Goal: Find specific fact: Find contact information

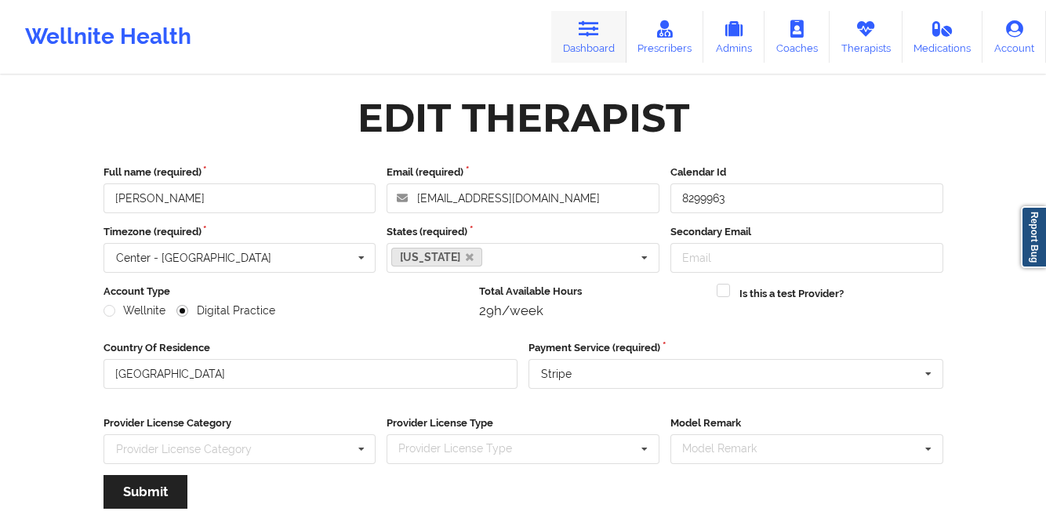
click at [582, 38] on icon at bounding box center [588, 28] width 20 height 17
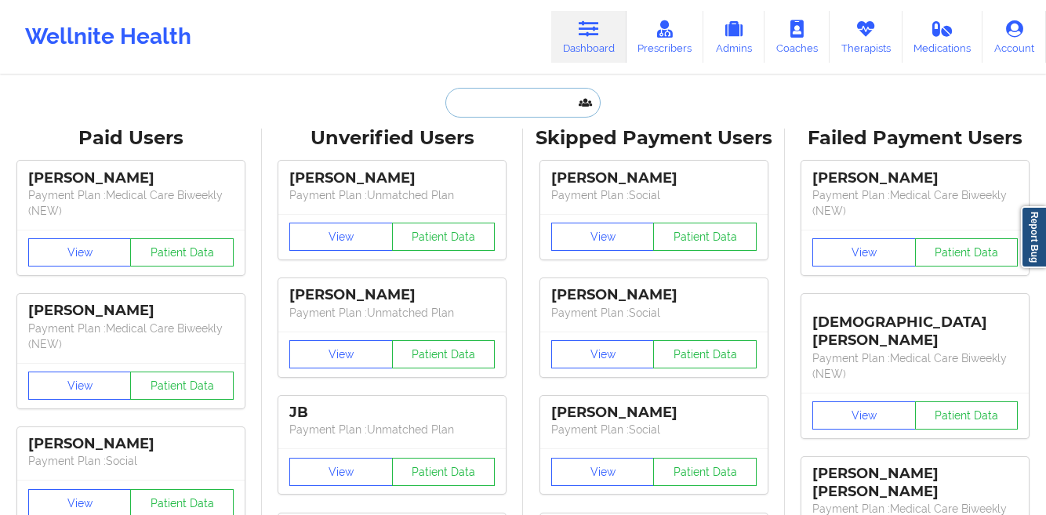
click at [468, 102] on input "text" at bounding box center [522, 103] width 155 height 30
paste input "PENNDA ARAMI"
type input "PENNDA ARAMI"
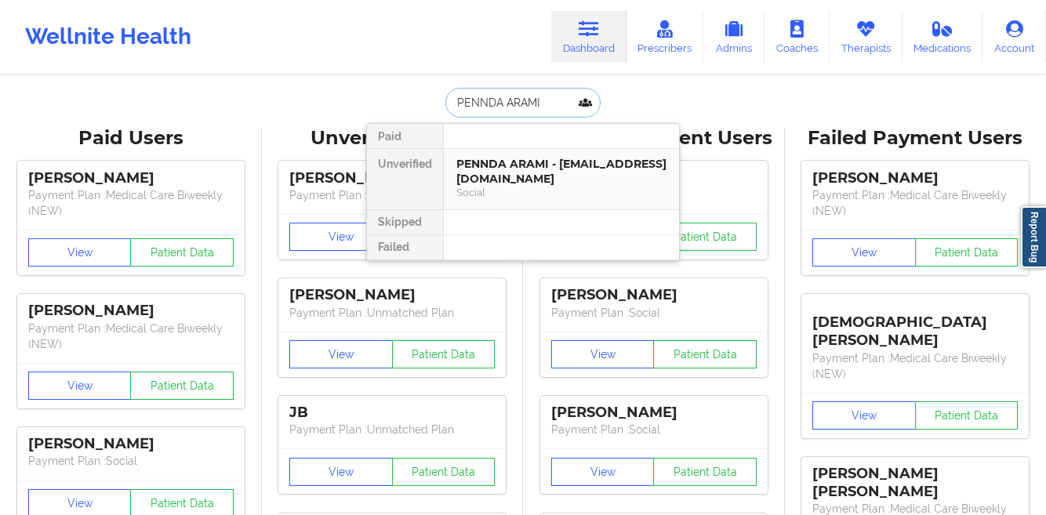
click at [466, 168] on div "PENNDA ARAMI - [EMAIL_ADDRESS][DOMAIN_NAME]" at bounding box center [561, 171] width 210 height 29
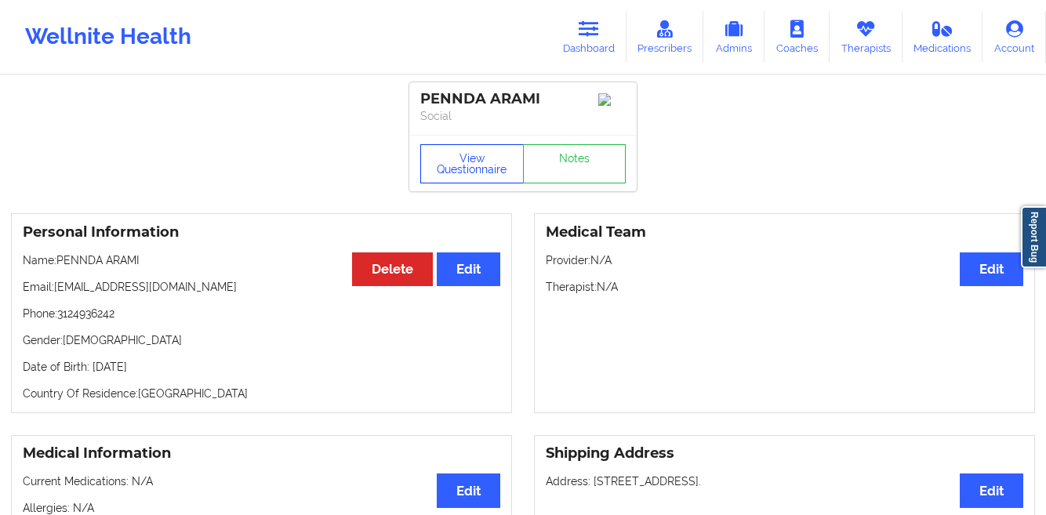
click at [466, 168] on button "View Questionnaire" at bounding box center [471, 163] width 103 height 39
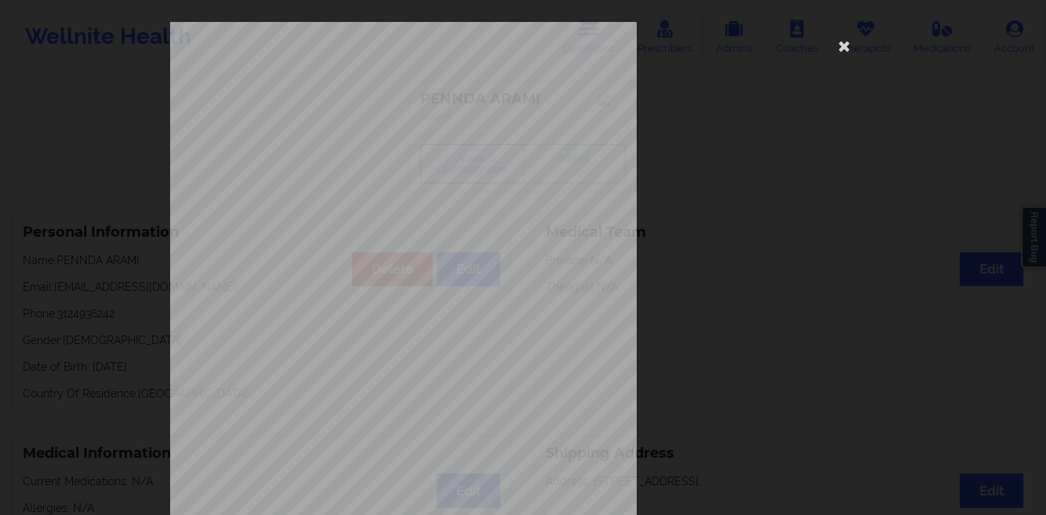
scroll to position [233, 0]
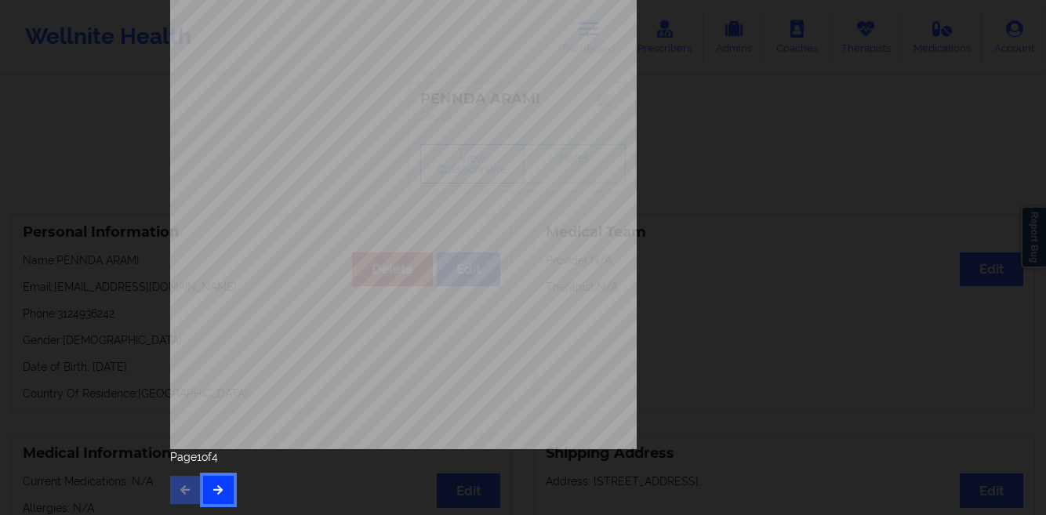
click at [218, 491] on icon "button" at bounding box center [218, 488] width 13 height 9
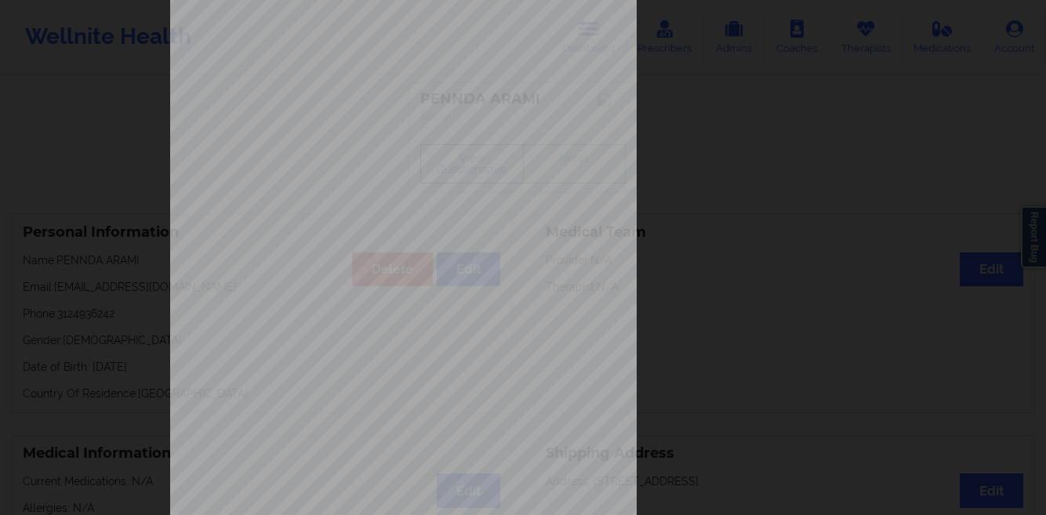
scroll to position [0, 0]
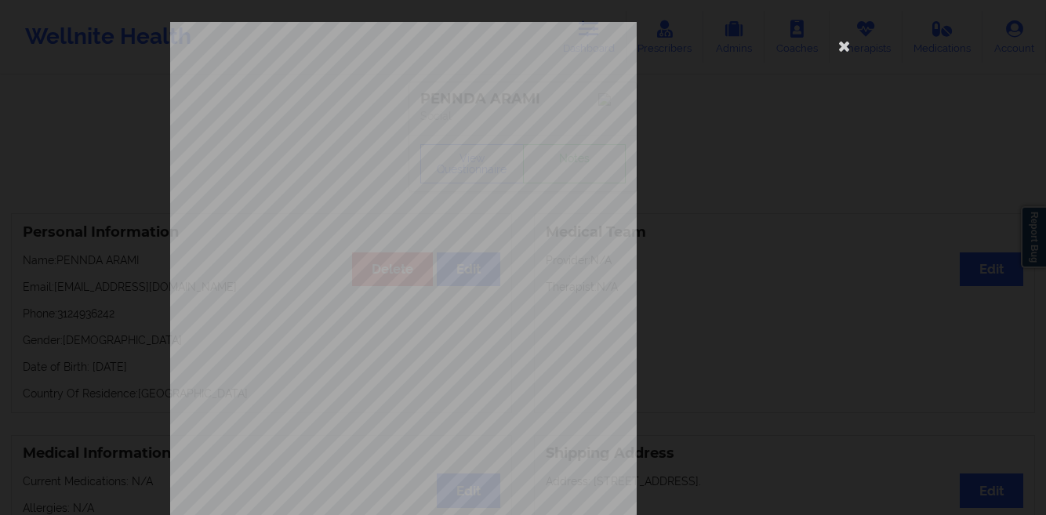
click at [100, 286] on div "This patient has not provided the type of insurance Insurance Member ID for pat…" at bounding box center [523, 257] width 1046 height 515
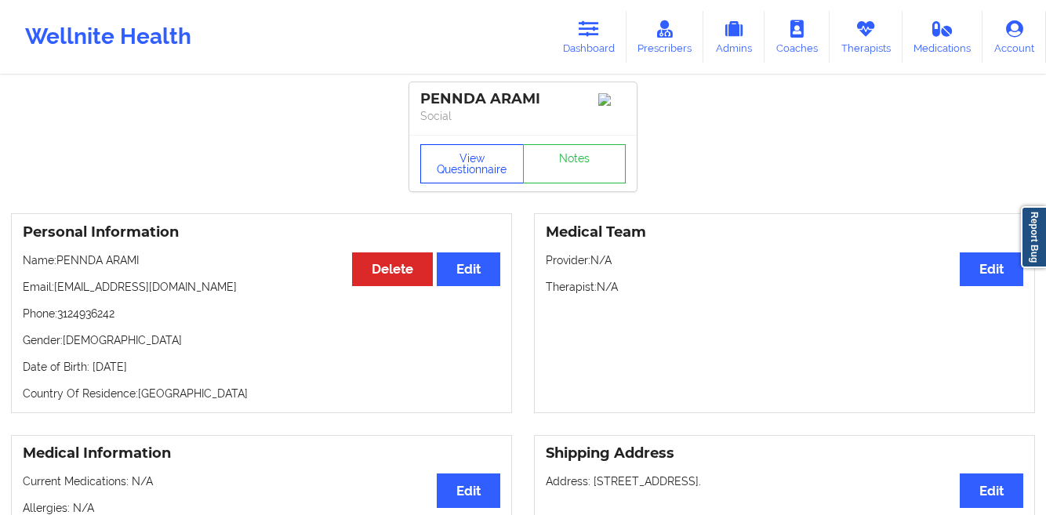
click at [445, 169] on button "View Questionnaire" at bounding box center [471, 163] width 103 height 39
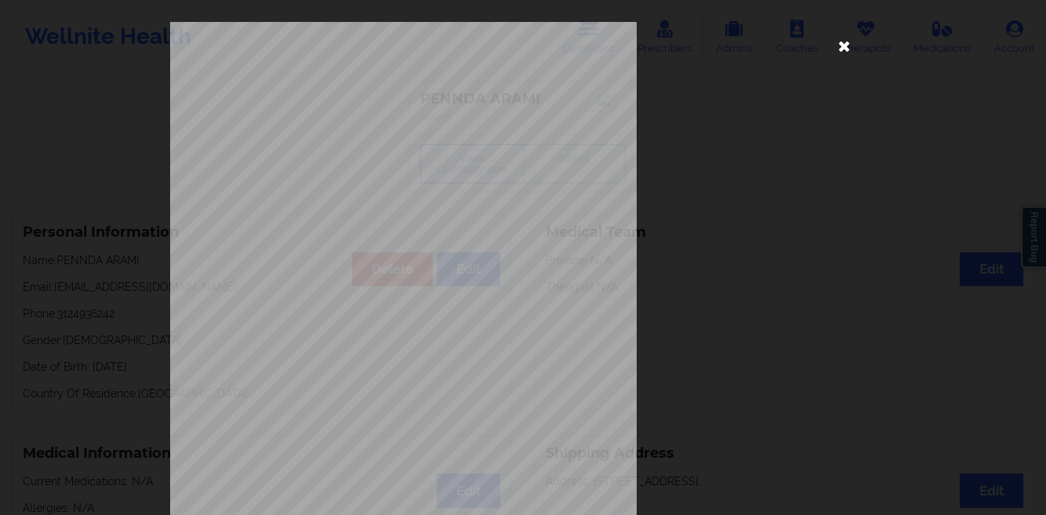
click at [846, 49] on icon at bounding box center [844, 45] width 25 height 25
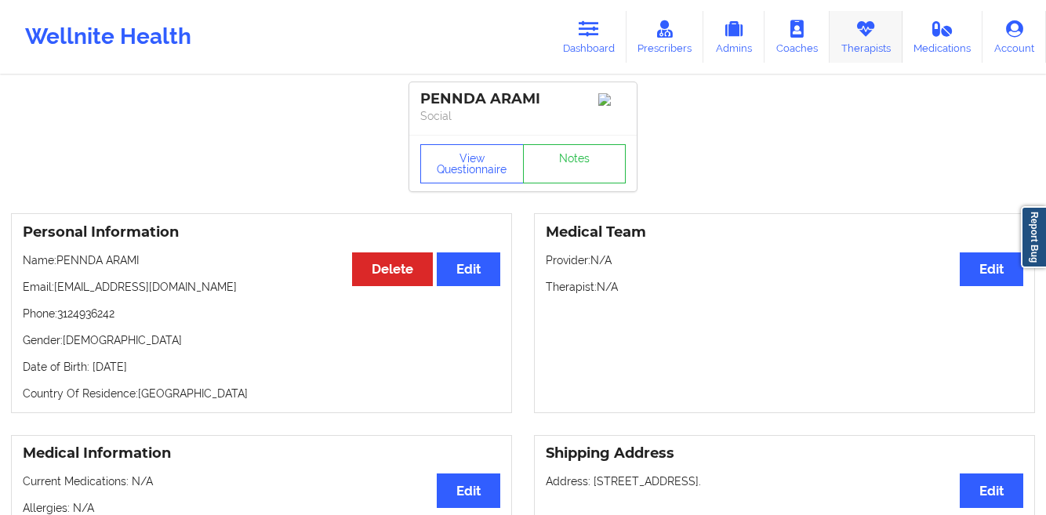
click at [851, 35] on link "Therapists" at bounding box center [865, 37] width 73 height 52
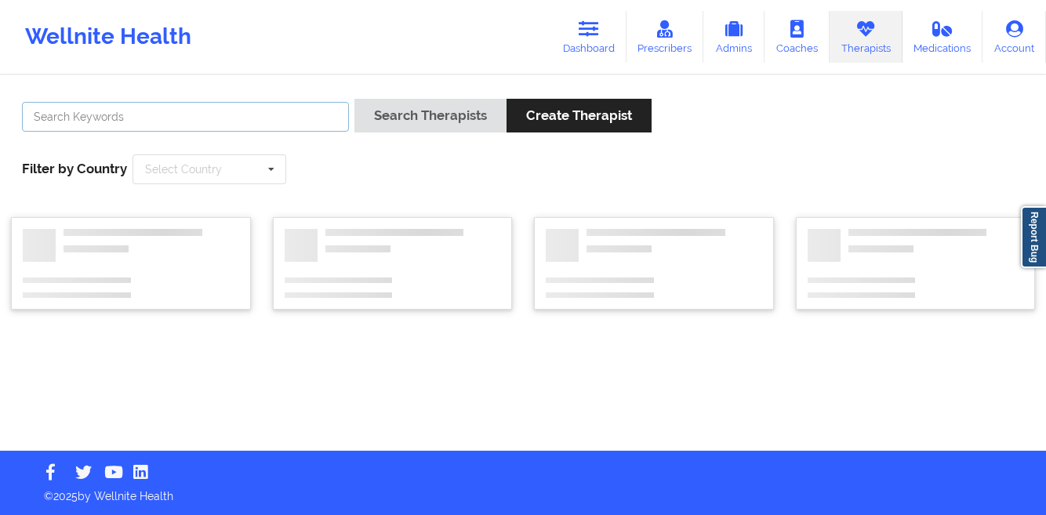
click at [253, 111] on input "text" at bounding box center [185, 117] width 327 height 30
paste input "[PERSON_NAME]"
type input "[PERSON_NAME]"
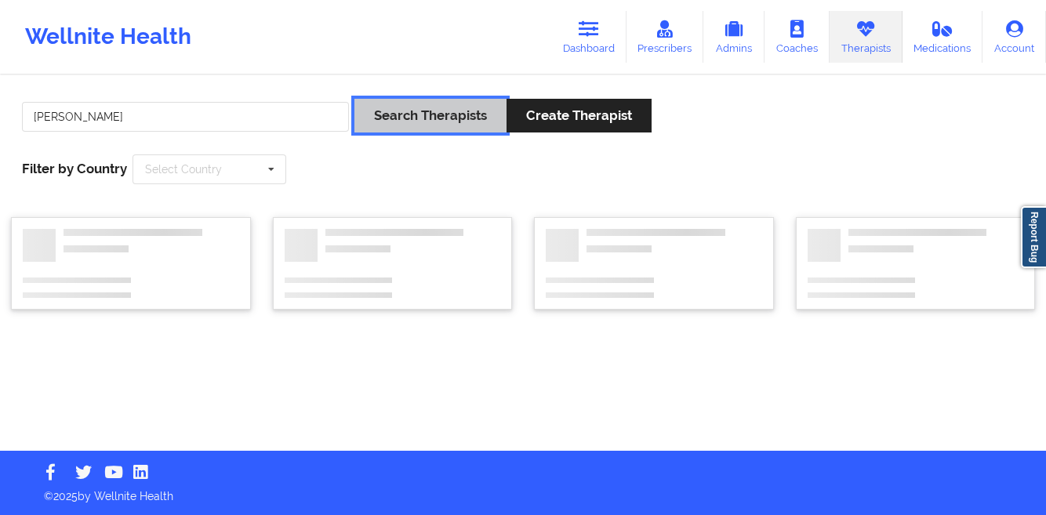
click at [404, 119] on button "Search Therapists" at bounding box center [430, 116] width 152 height 34
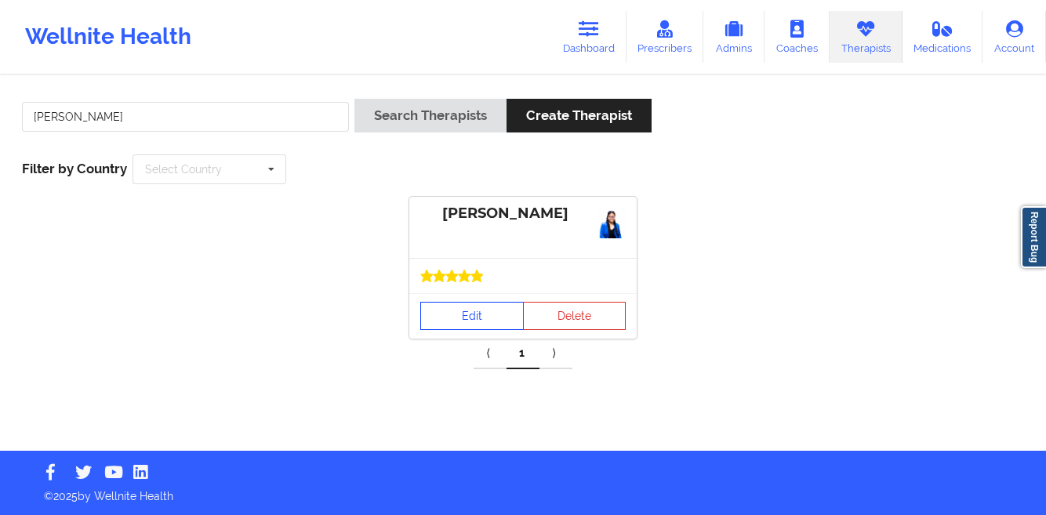
click at [431, 318] on link "Edit" at bounding box center [471, 316] width 103 height 28
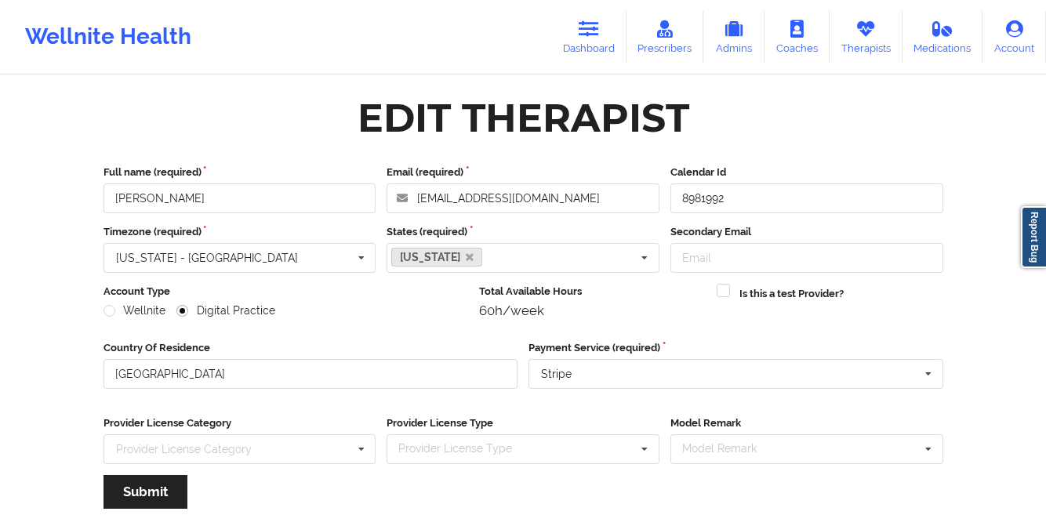
scroll to position [187, 0]
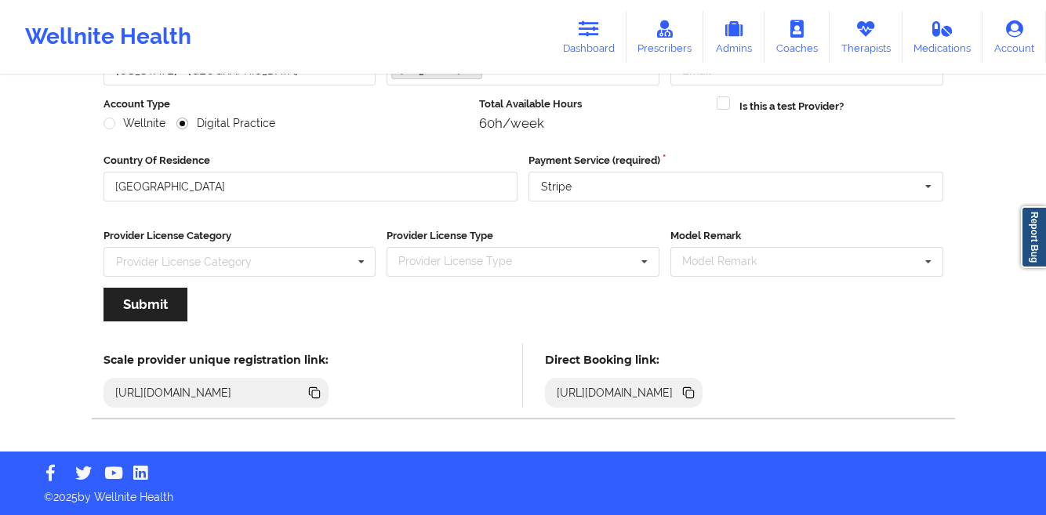
click at [697, 396] on icon at bounding box center [688, 392] width 17 height 17
click at [585, 46] on link "Dashboard" at bounding box center [588, 37] width 75 height 52
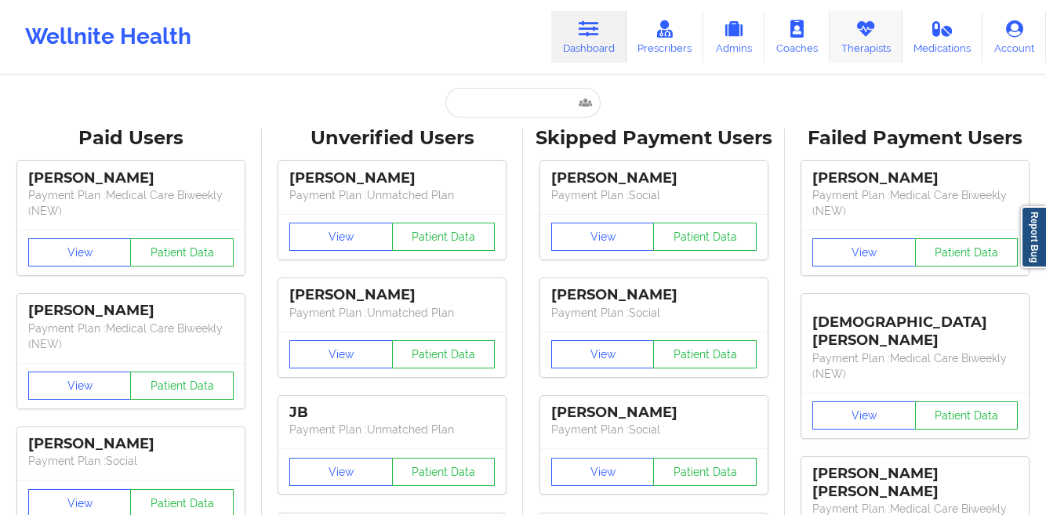
click at [861, 37] on icon at bounding box center [865, 28] width 20 height 17
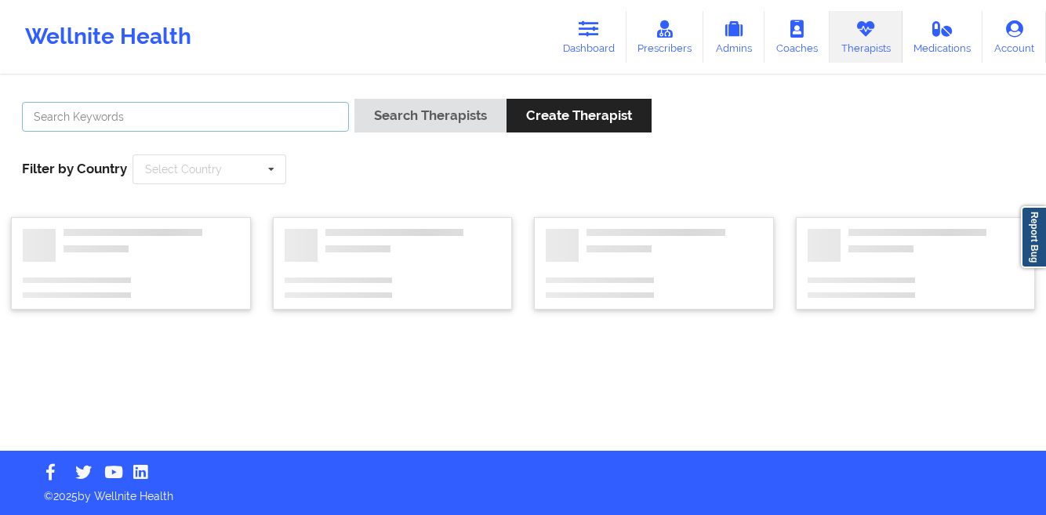
click at [245, 117] on input "text" at bounding box center [185, 117] width 327 height 30
paste input "[PERSON_NAME]"
type input "[PERSON_NAME]"
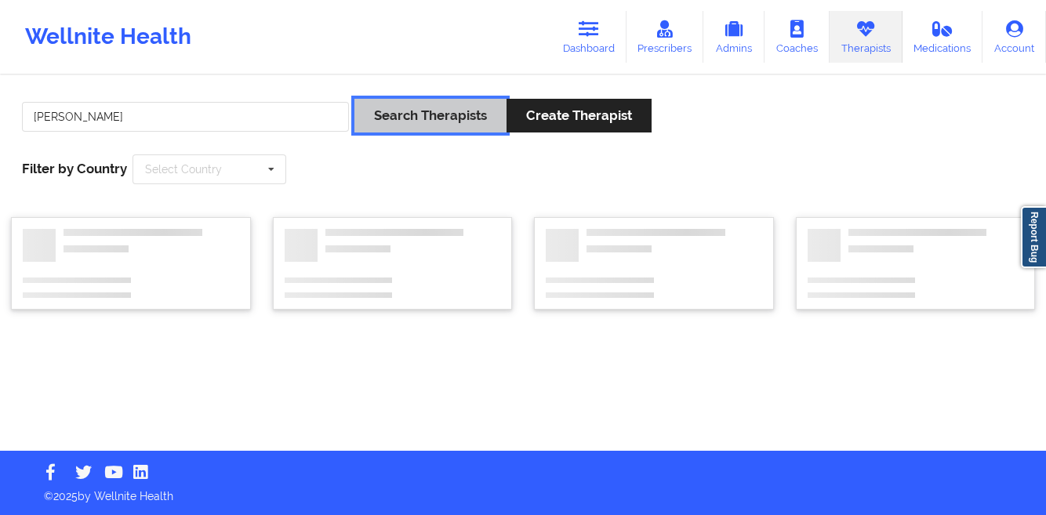
click at [405, 118] on button "Search Therapists" at bounding box center [430, 116] width 152 height 34
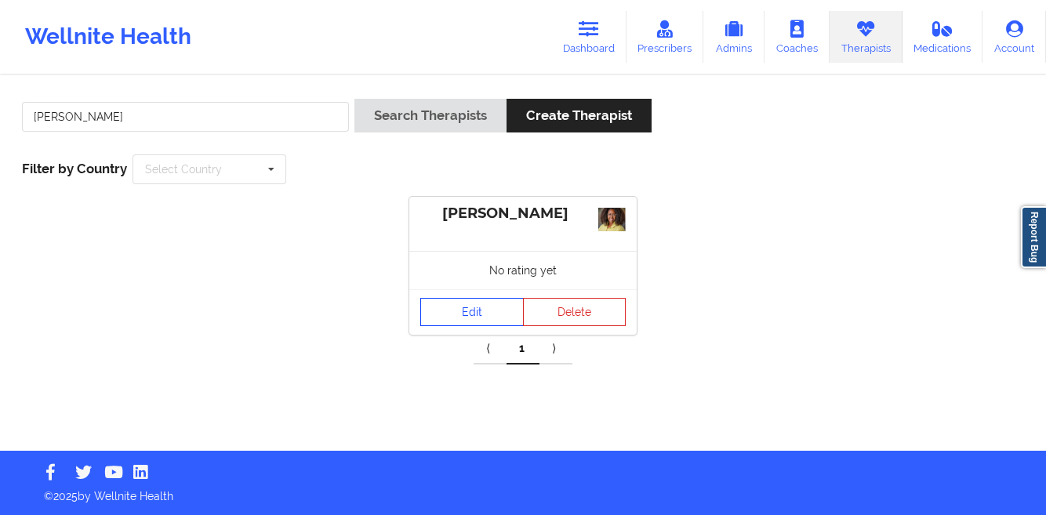
click at [461, 310] on link "Edit" at bounding box center [471, 312] width 103 height 28
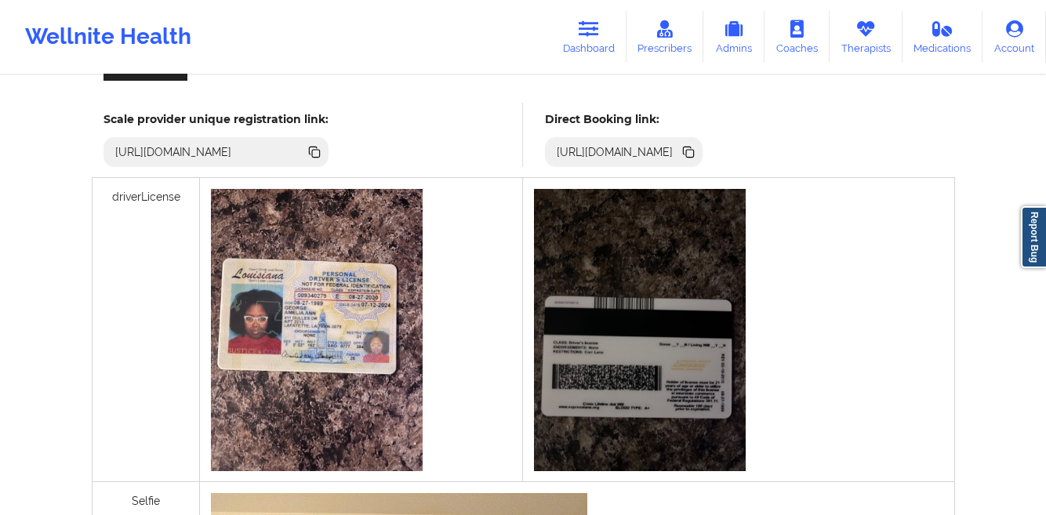
scroll to position [431, 0]
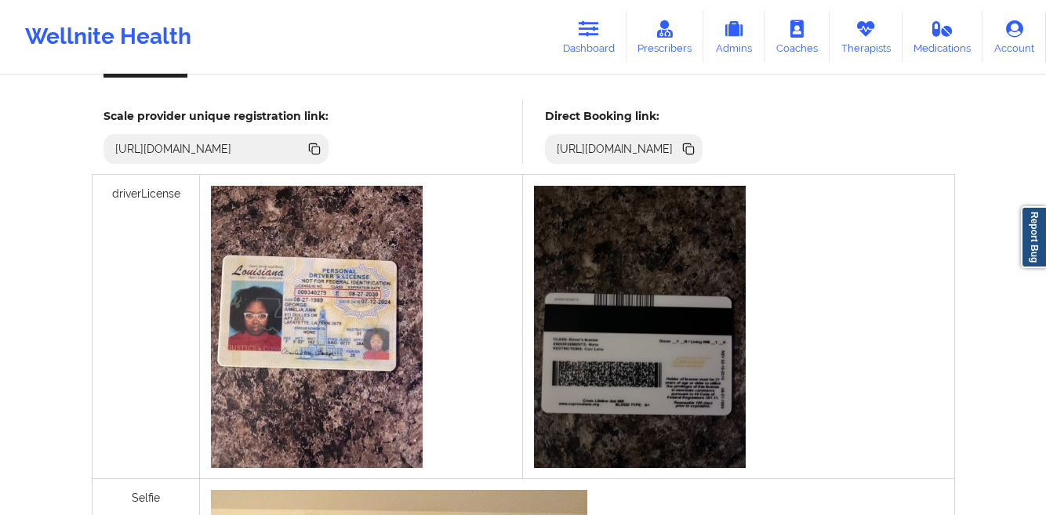
click at [694, 148] on icon at bounding box center [690, 151] width 8 height 8
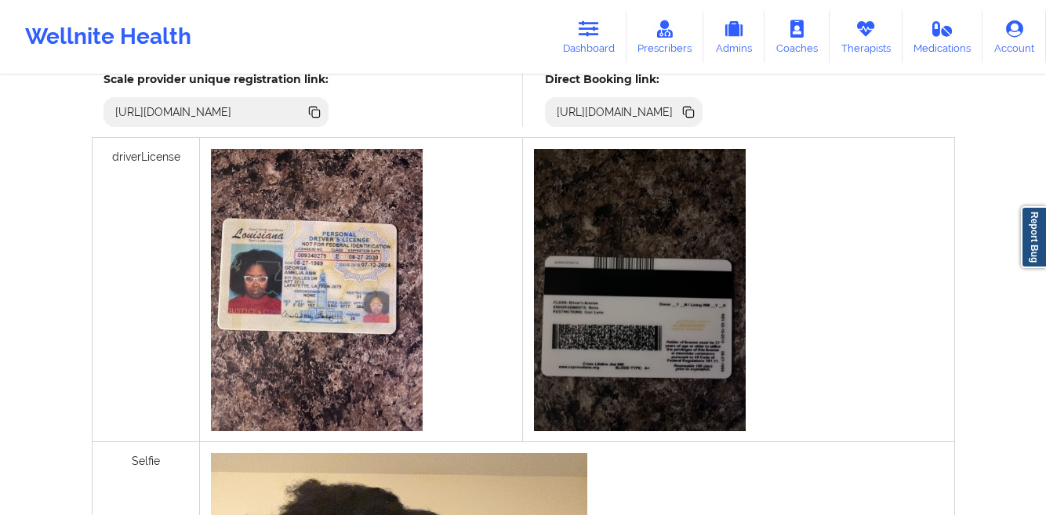
scroll to position [306, 0]
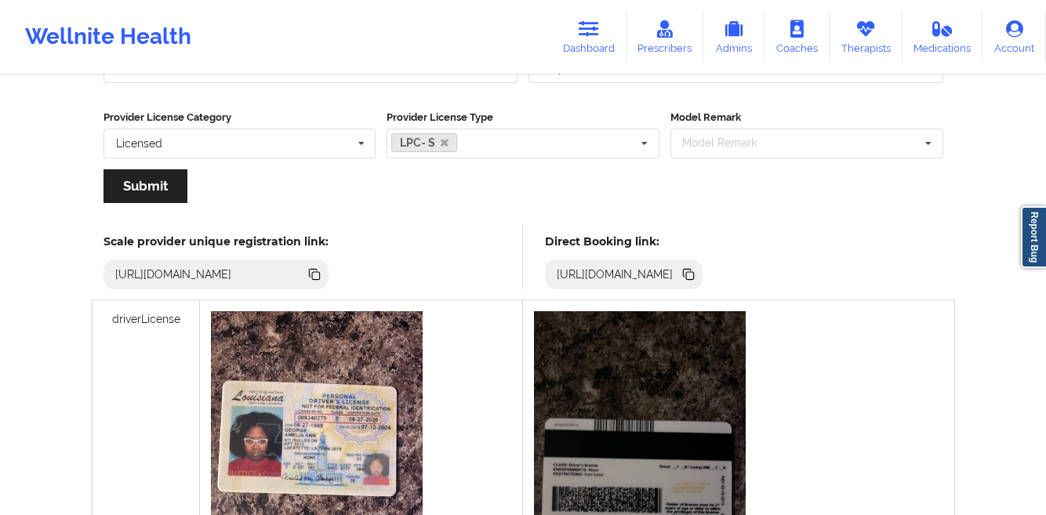
click at [694, 276] on icon at bounding box center [690, 276] width 8 height 8
click at [593, 39] on link "Dashboard" at bounding box center [588, 37] width 75 height 52
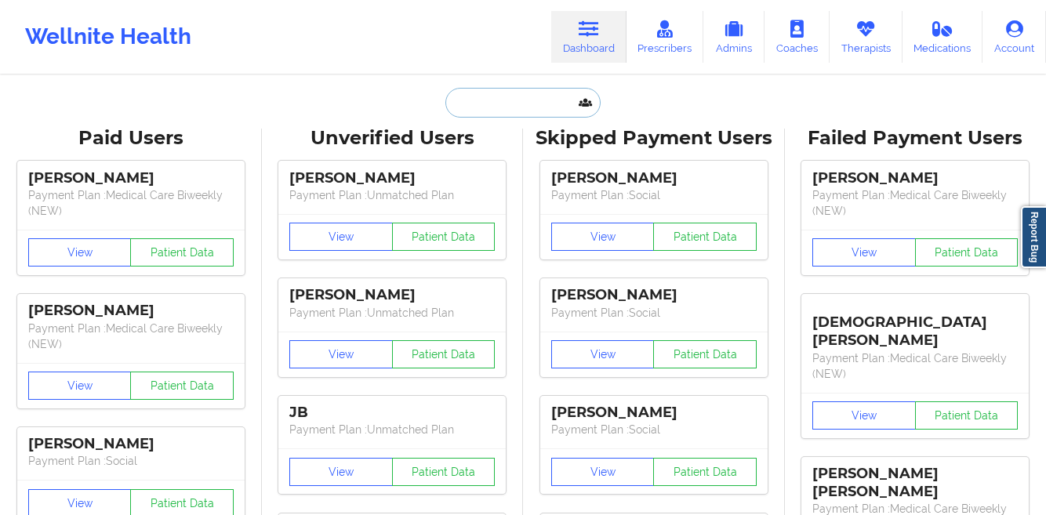
click at [471, 114] on input "text" at bounding box center [522, 103] width 155 height 30
paste input "[PERSON_NAME]"
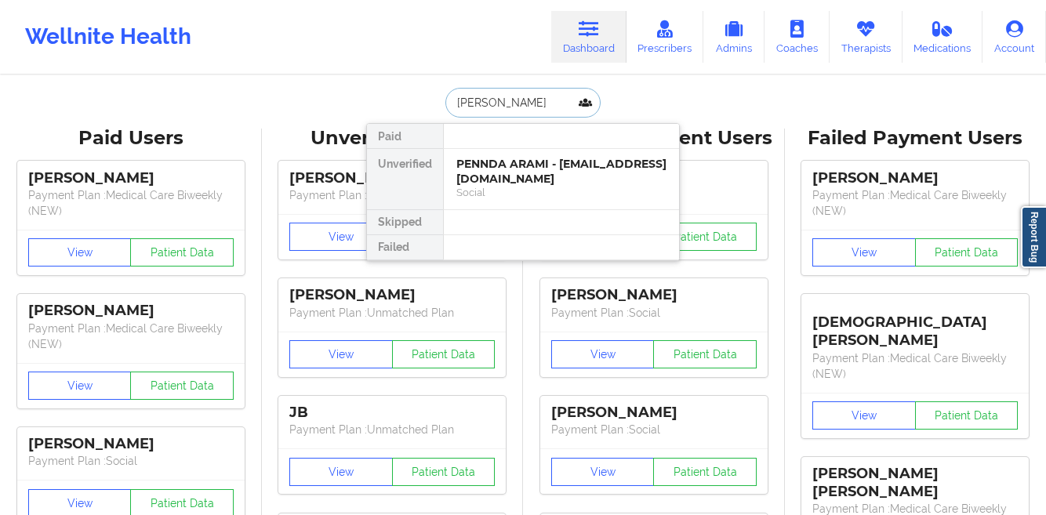
type input "[PERSON_NAME]"
click at [480, 168] on div "[PERSON_NAME] - [PERSON_NAME][EMAIL_ADDRESS][DOMAIN_NAME]" at bounding box center [561, 171] width 210 height 29
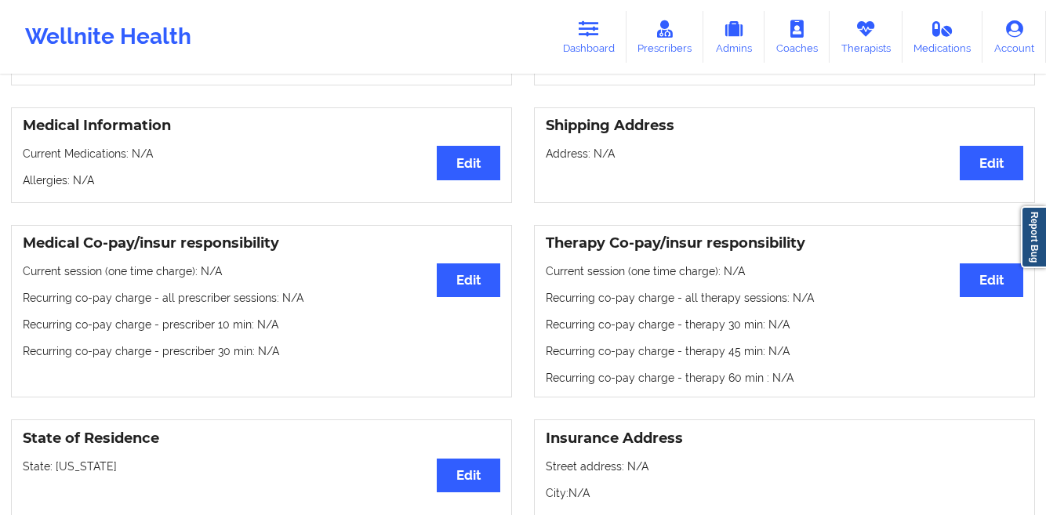
scroll to position [20, 0]
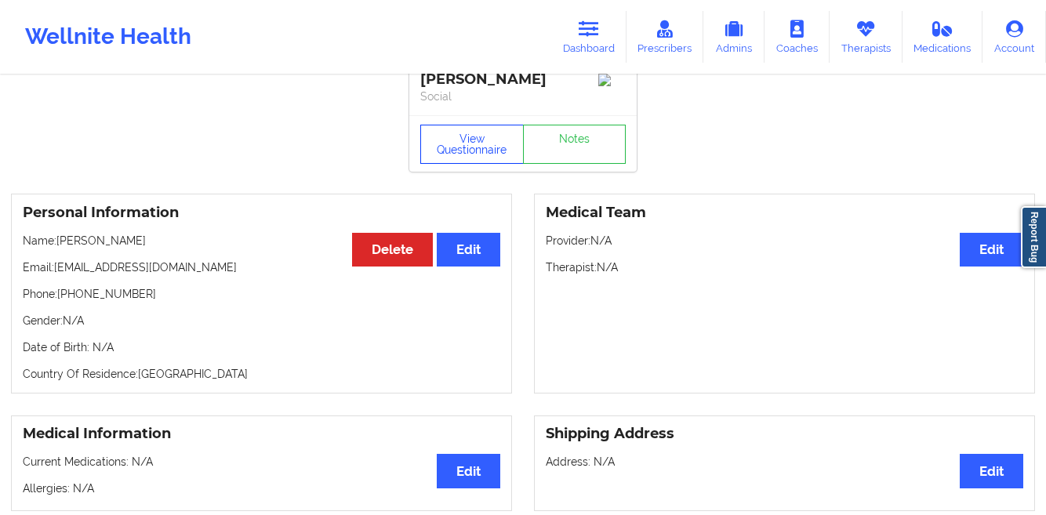
click at [457, 147] on button "View Questionnaire" at bounding box center [471, 144] width 103 height 39
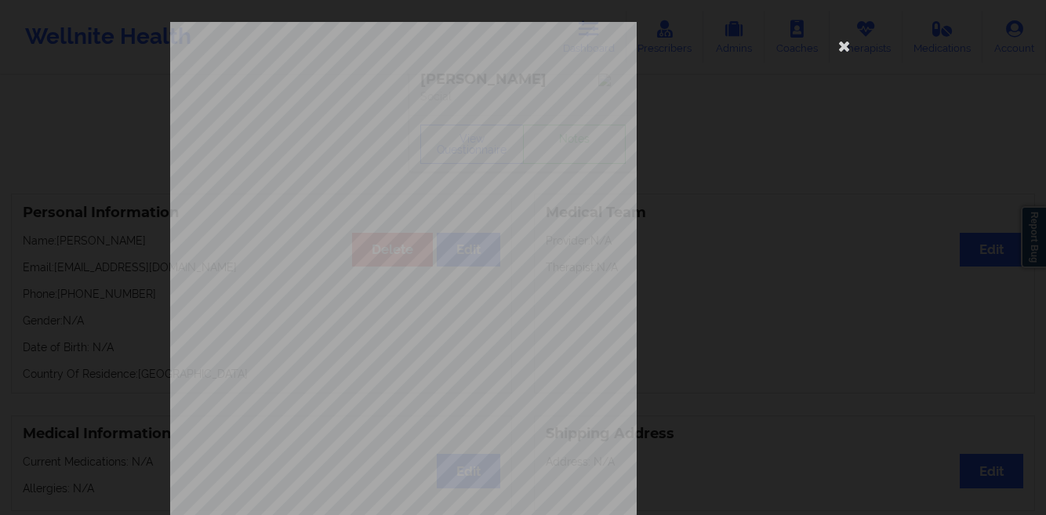
scroll to position [233, 0]
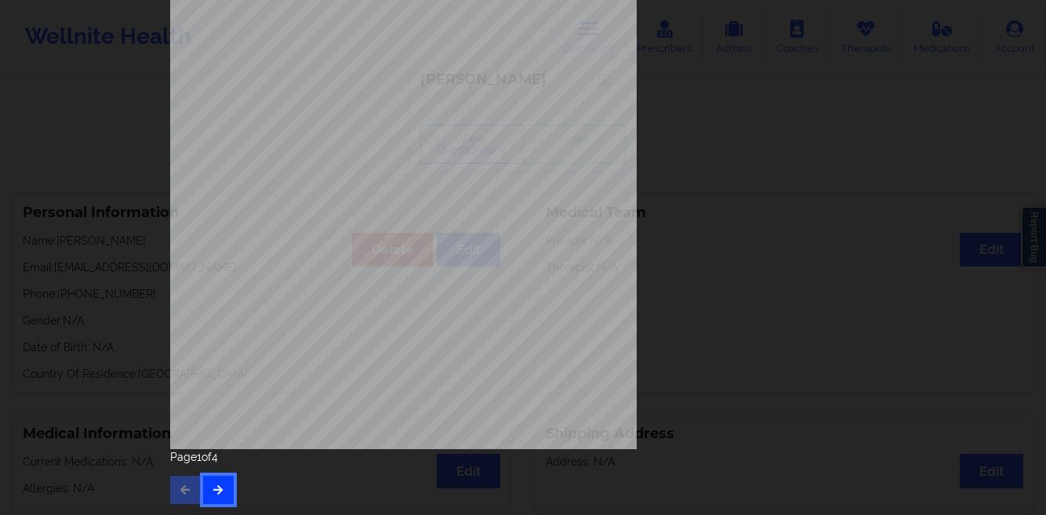
click at [210, 497] on button "button" at bounding box center [218, 490] width 31 height 28
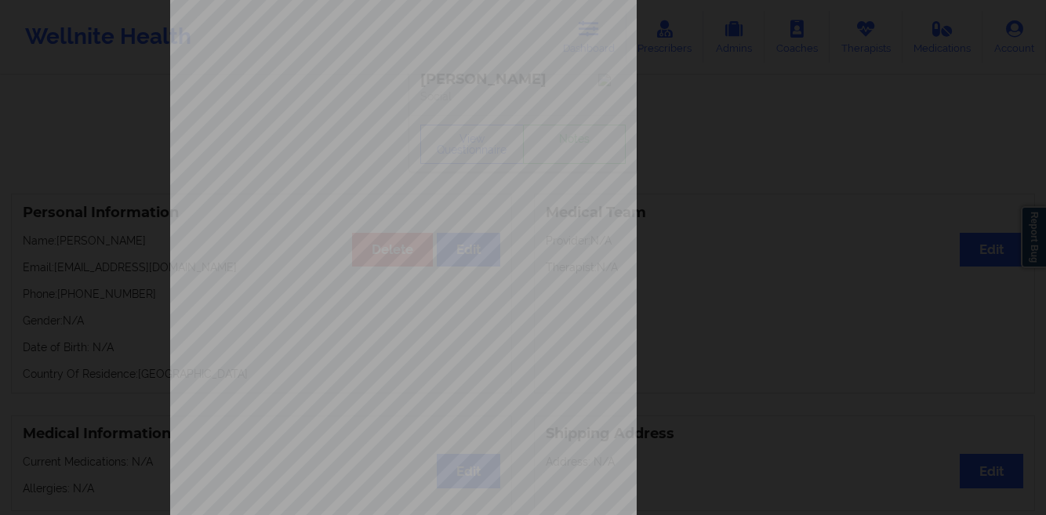
scroll to position [0, 0]
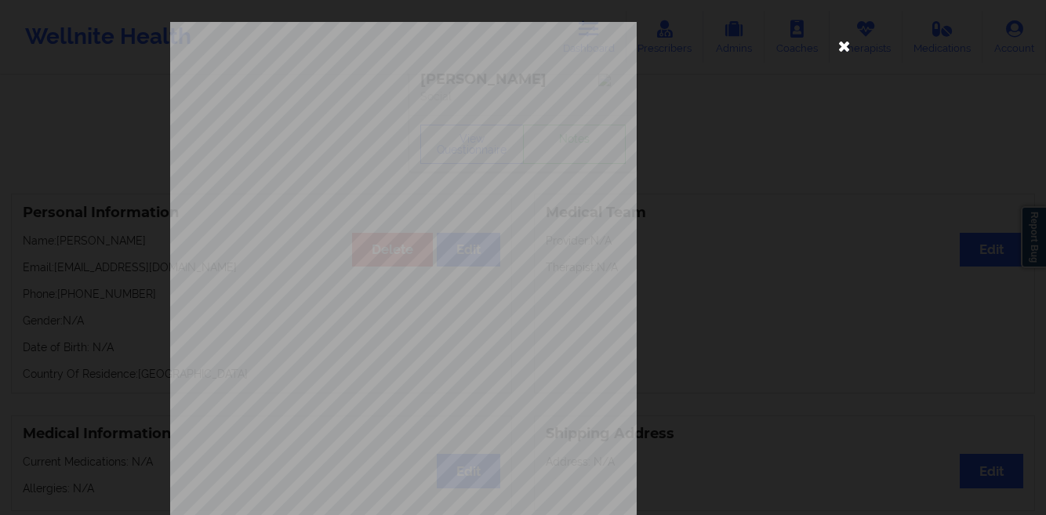
click at [844, 49] on icon at bounding box center [844, 45] width 25 height 25
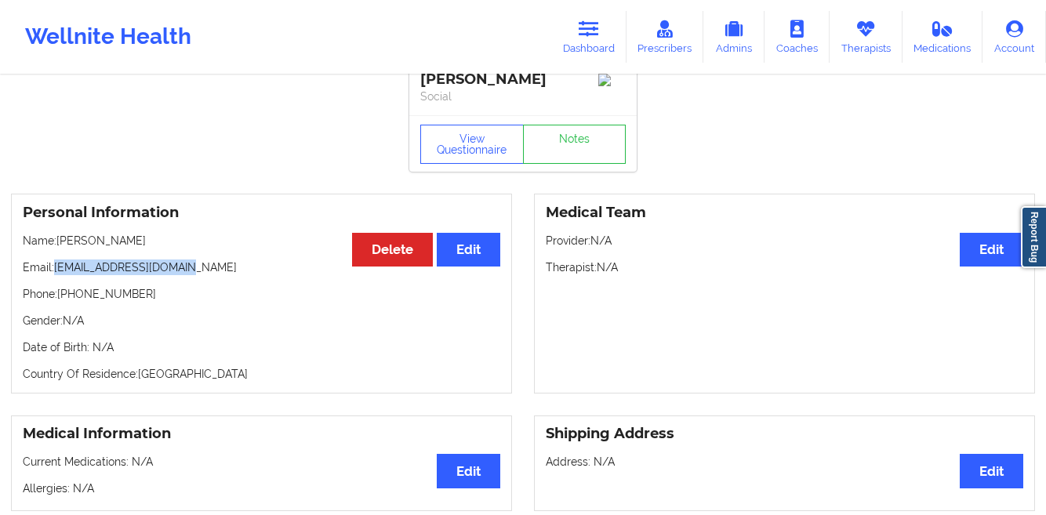
drag, startPoint x: 187, startPoint y: 276, endPoint x: 60, endPoint y: 279, distance: 127.0
click at [60, 275] on p "Email: [EMAIL_ADDRESS][DOMAIN_NAME]" at bounding box center [261, 267] width 477 height 16
copy p "[PERSON_NAME][EMAIL_ADDRESS][PERSON_NAME][DOMAIN_NAME]"
click at [588, 38] on link "Dashboard" at bounding box center [588, 37] width 75 height 52
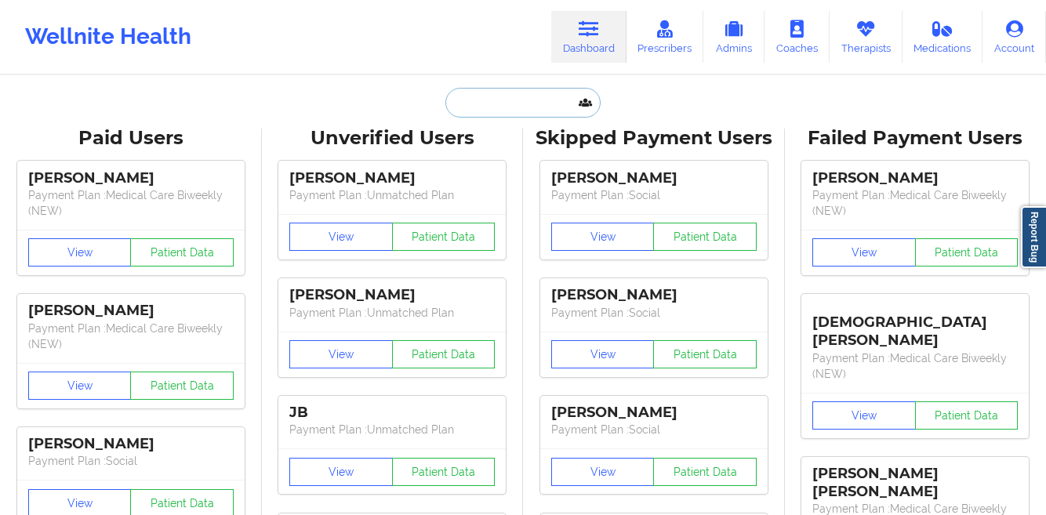
click at [473, 95] on input "text" at bounding box center [522, 103] width 155 height 30
paste input "[EMAIL_ADDRESS][DOMAIN_NAME]"
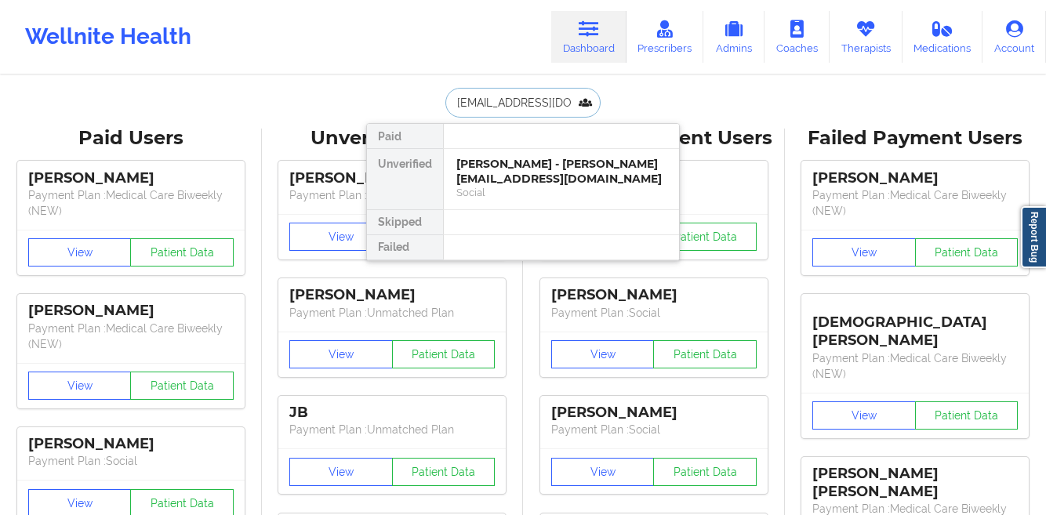
scroll to position [0, 13]
type input "[EMAIL_ADDRESS][DOMAIN_NAME]"
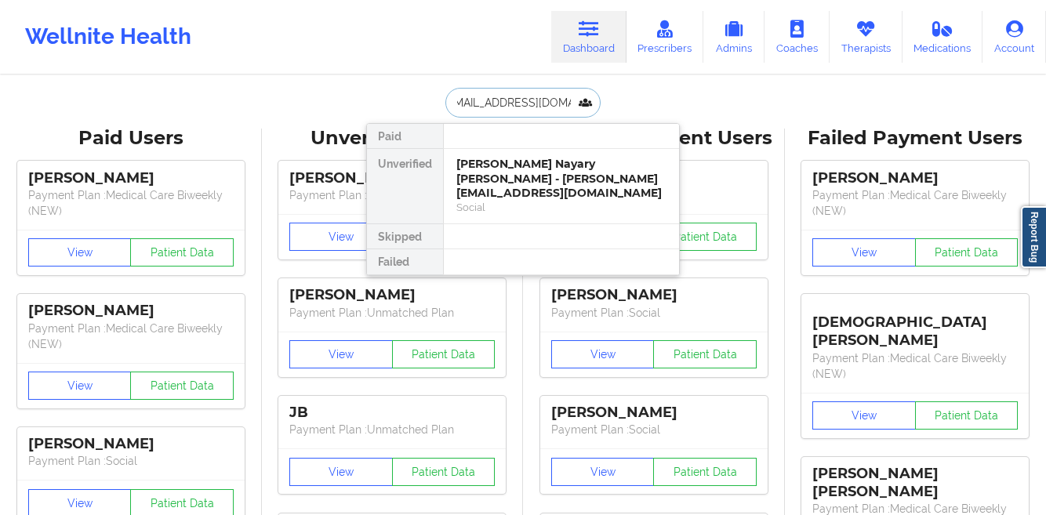
scroll to position [0, 0]
click at [518, 169] on div "[PERSON_NAME] Nayary [PERSON_NAME] - [PERSON_NAME][EMAIL_ADDRESS][DOMAIN_NAME]" at bounding box center [561, 179] width 210 height 44
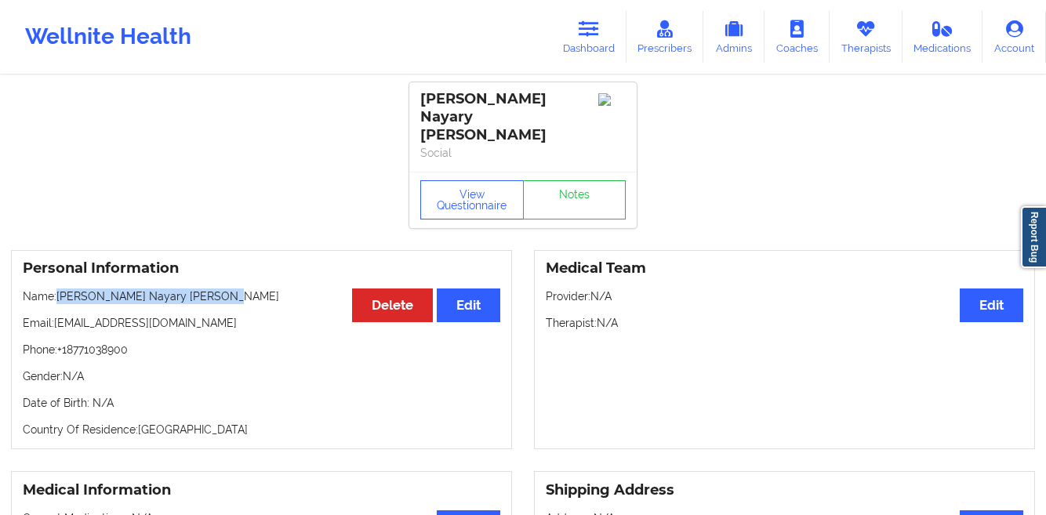
drag, startPoint x: 236, startPoint y: 277, endPoint x: 58, endPoint y: 280, distance: 177.9
click at [58, 288] on p "Name: [PERSON_NAME] Nayary [PERSON_NAME]" at bounding box center [261, 296] width 477 height 16
copy p "[PERSON_NAME] Nayary [PERSON_NAME]"
